Goal: Check status: Check status

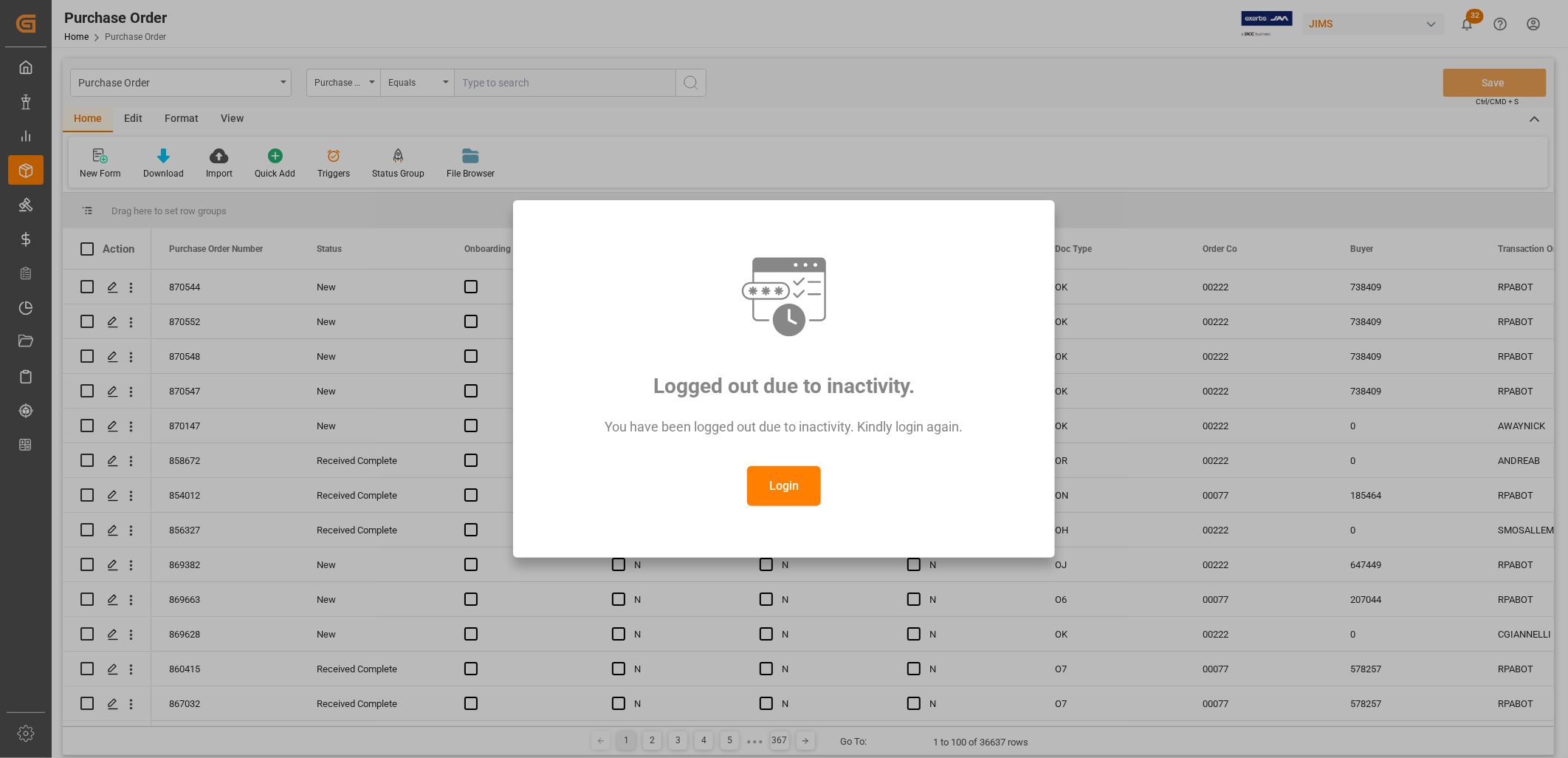
click at [795, 469] on button "Login" at bounding box center [783, 485] width 74 height 40
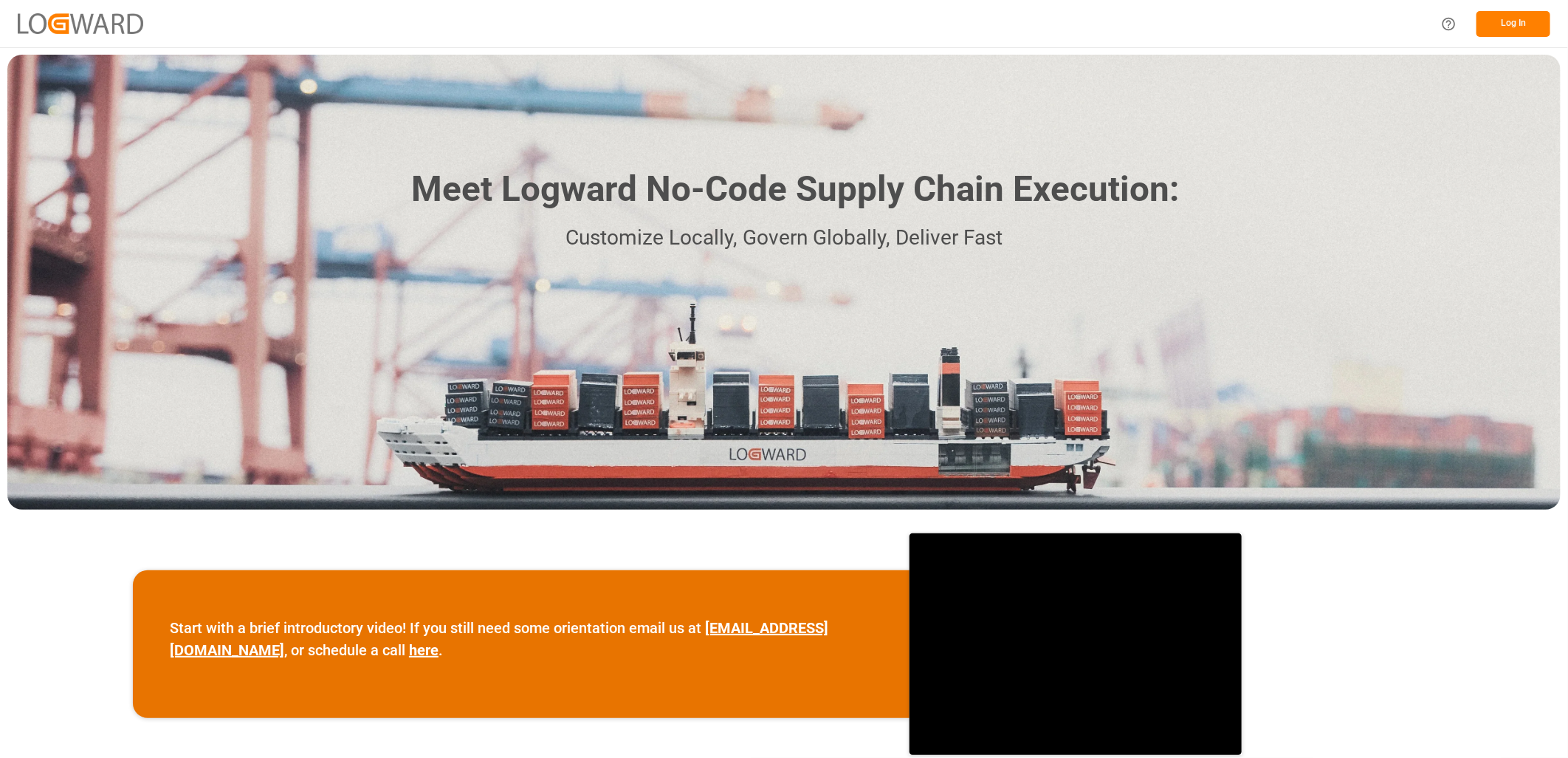
click at [1514, 25] on button "Log In" at bounding box center [1513, 24] width 74 height 25
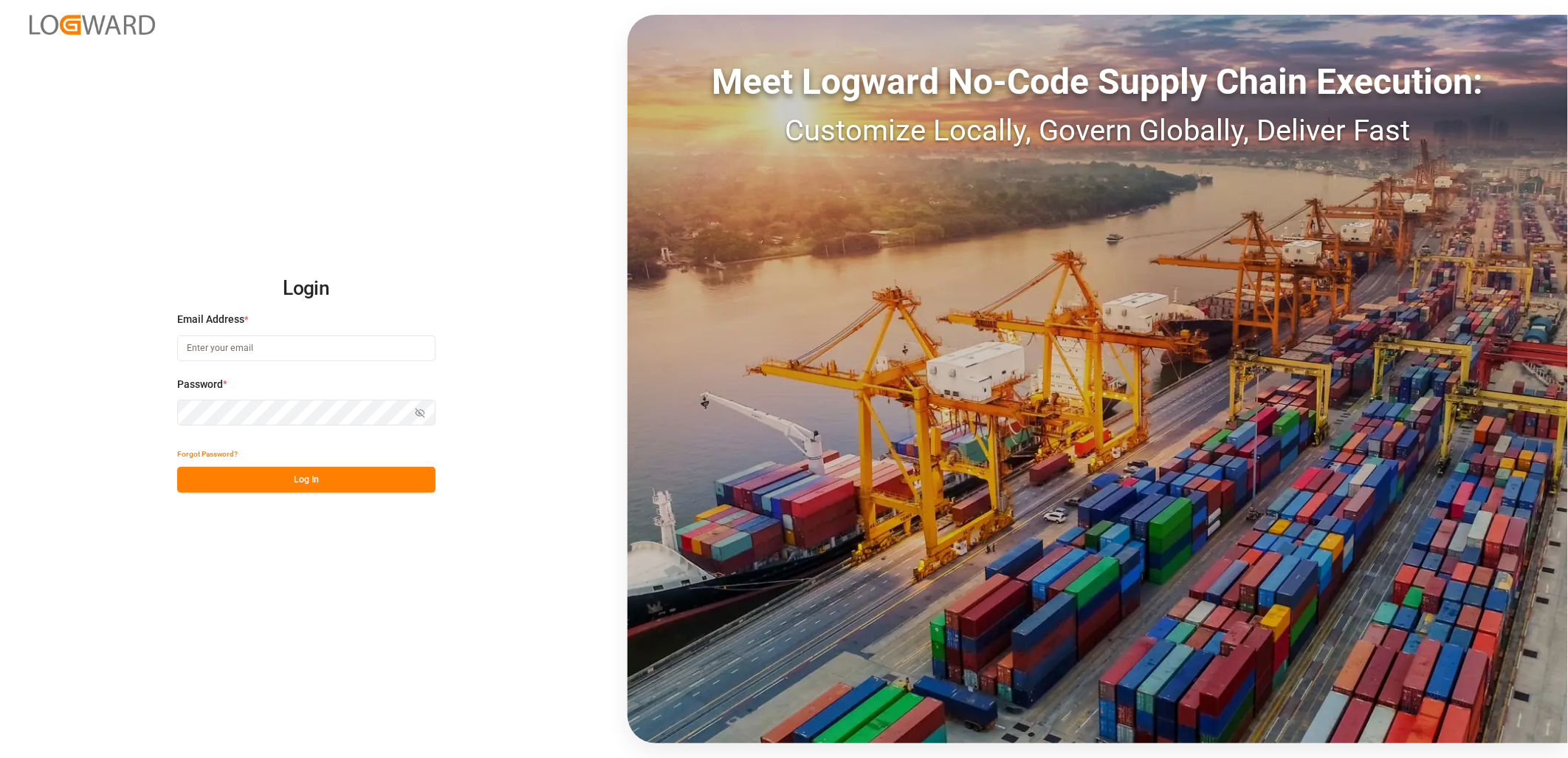
type input "[PERSON_NAME][EMAIL_ADDRESS][PERSON_NAME][DOMAIN_NAME]"
click at [267, 477] on button "Log In" at bounding box center [307, 480] width 259 height 25
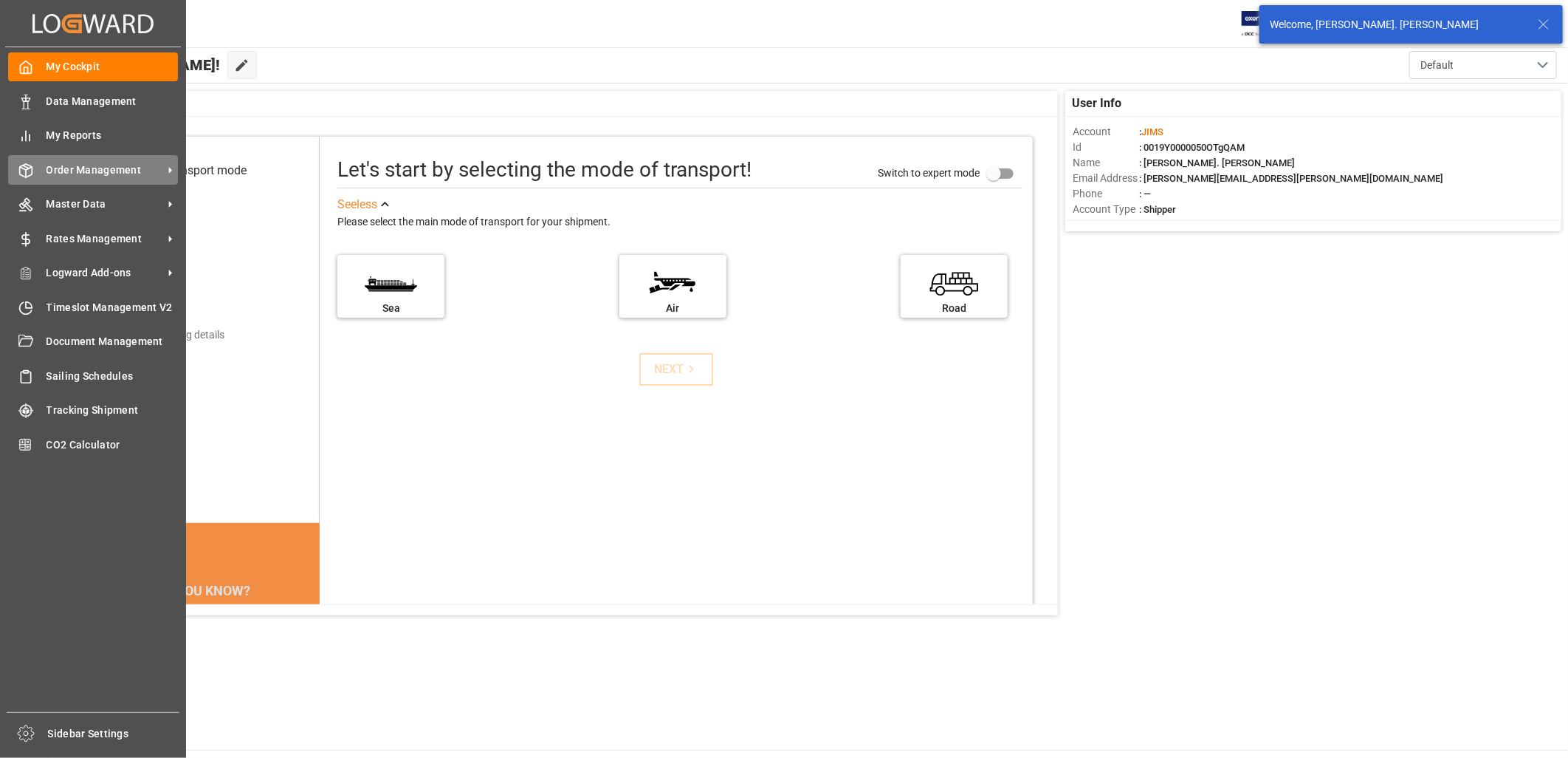
click at [100, 169] on span "Order Management" at bounding box center [104, 171] width 117 height 16
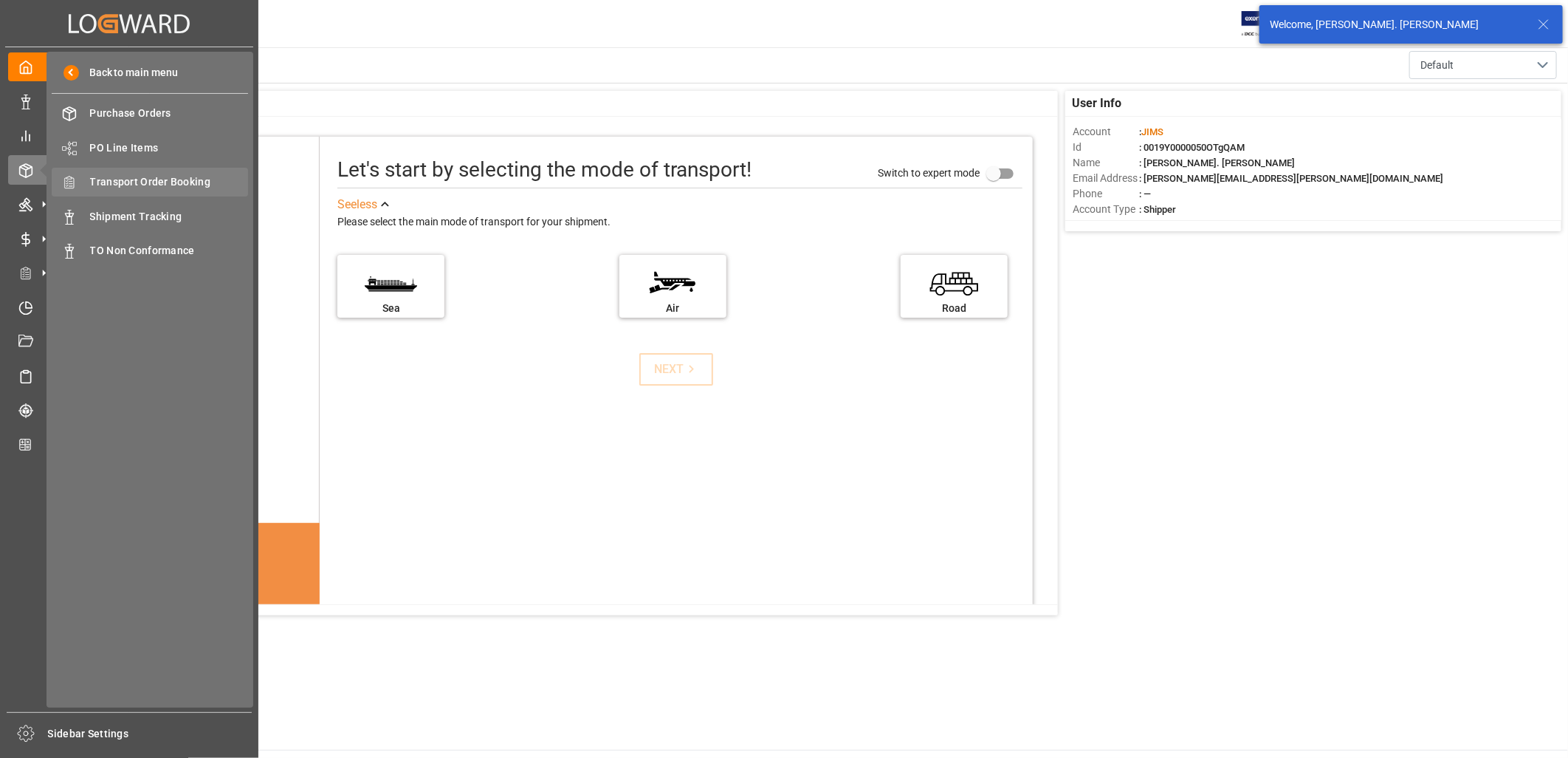
click at [183, 177] on span "Transport Order Booking" at bounding box center [170, 182] width 159 height 16
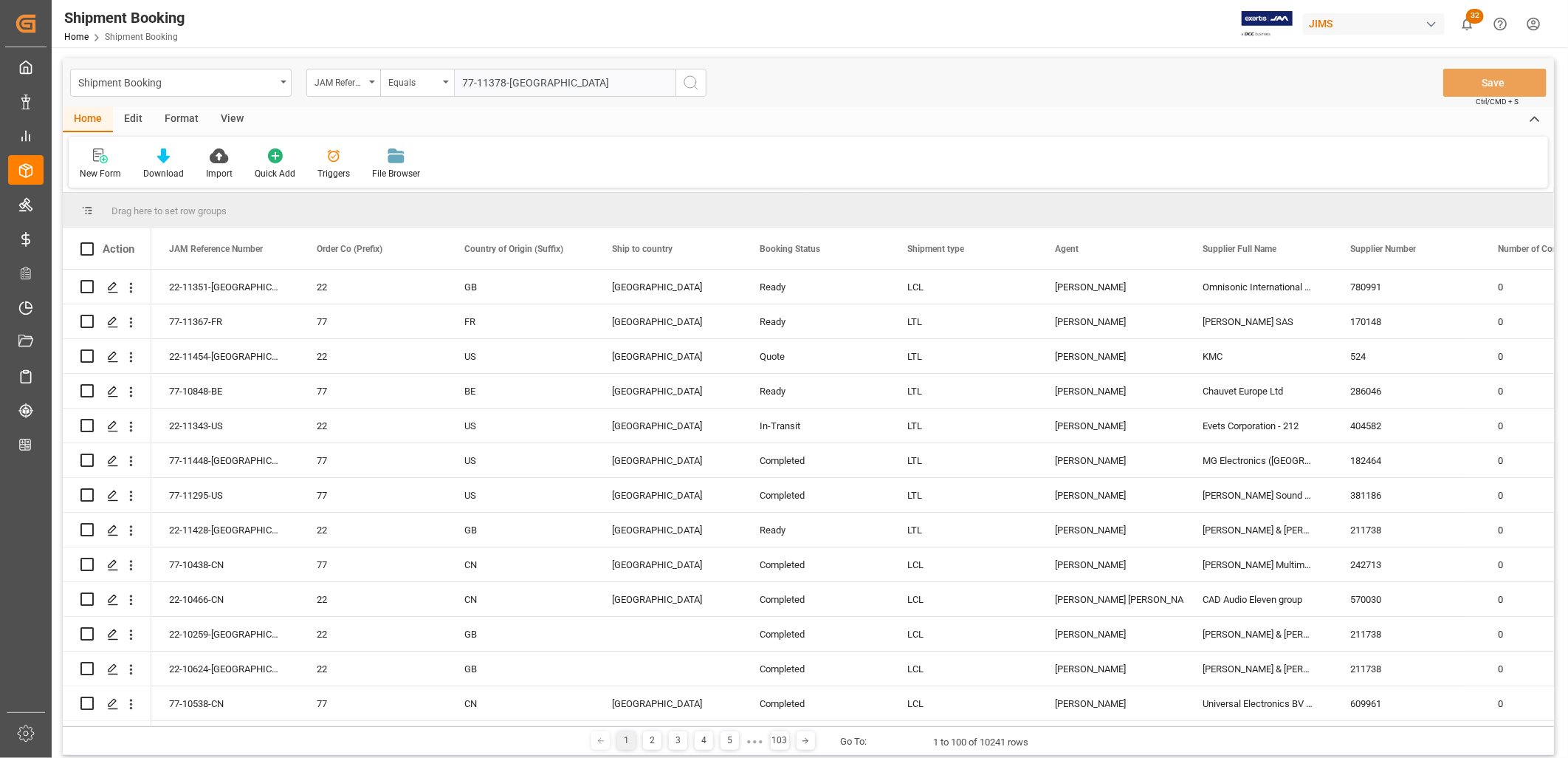
type input "77-11378-[GEOGRAPHIC_DATA]"
click at [691, 78] on icon "search button" at bounding box center [691, 82] width 18 height 18
